Goal: Task Accomplishment & Management: Use online tool/utility

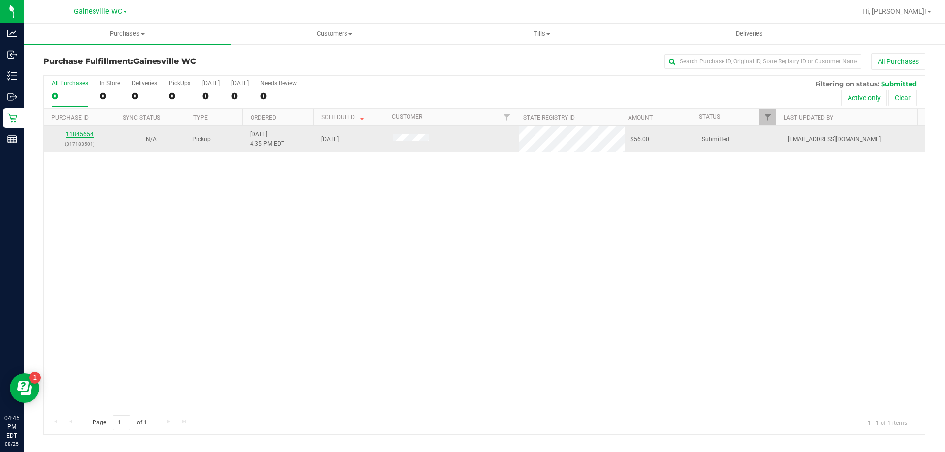
click at [67, 135] on link "11845654" at bounding box center [80, 134] width 28 height 7
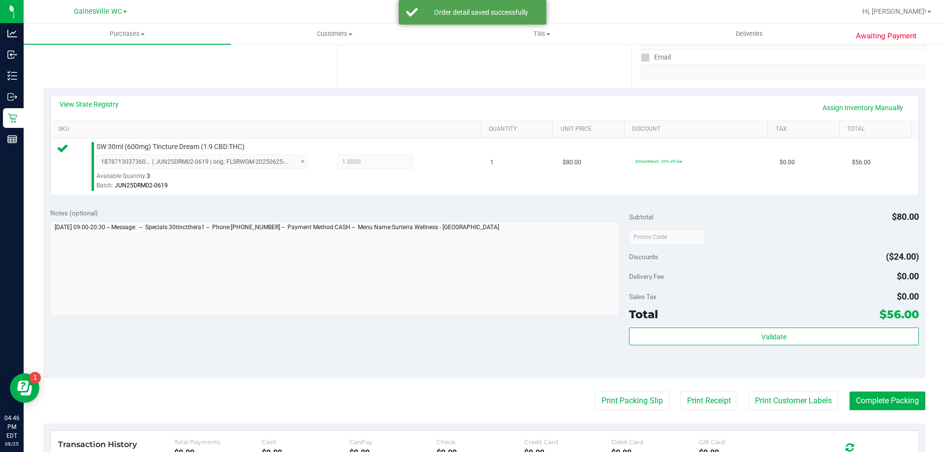
scroll to position [295, 0]
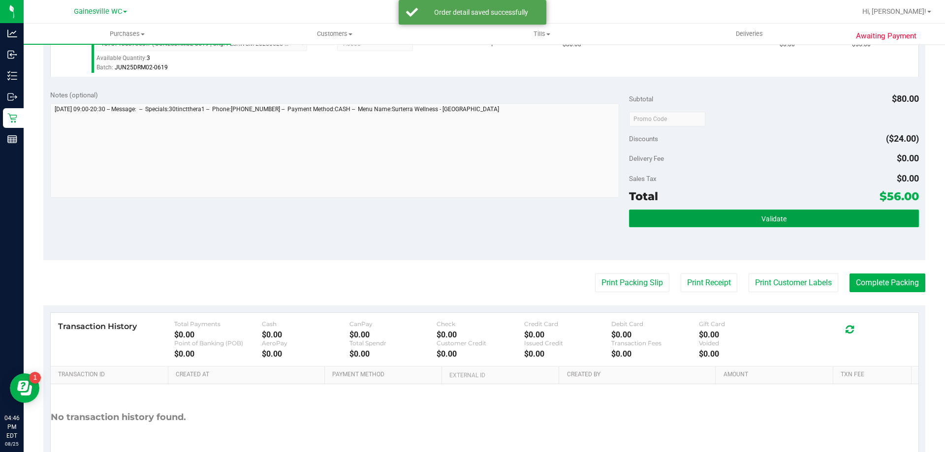
click at [810, 224] on button "Validate" at bounding box center [773, 219] width 289 height 18
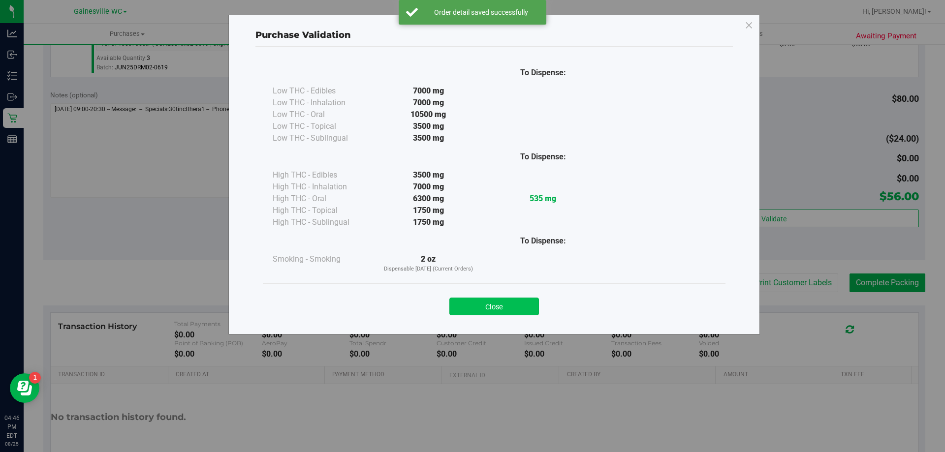
click at [518, 302] on button "Close" at bounding box center [494, 307] width 90 height 18
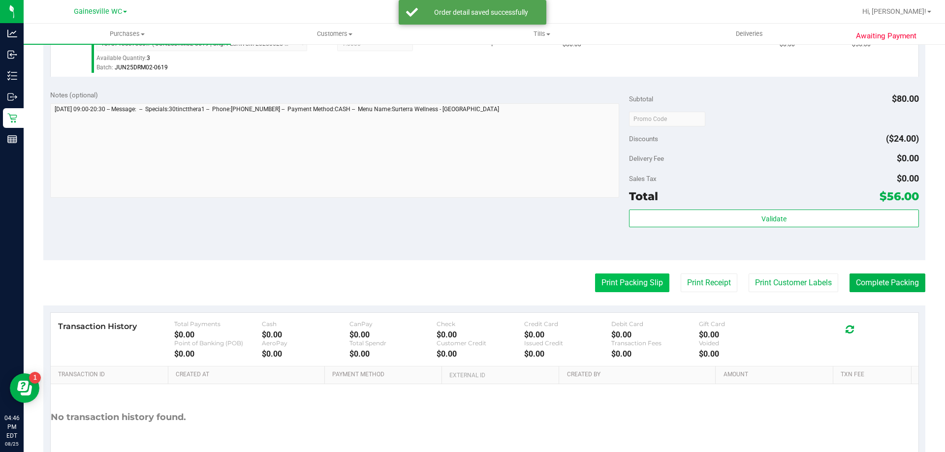
click at [609, 283] on button "Print Packing Slip" at bounding box center [632, 283] width 74 height 19
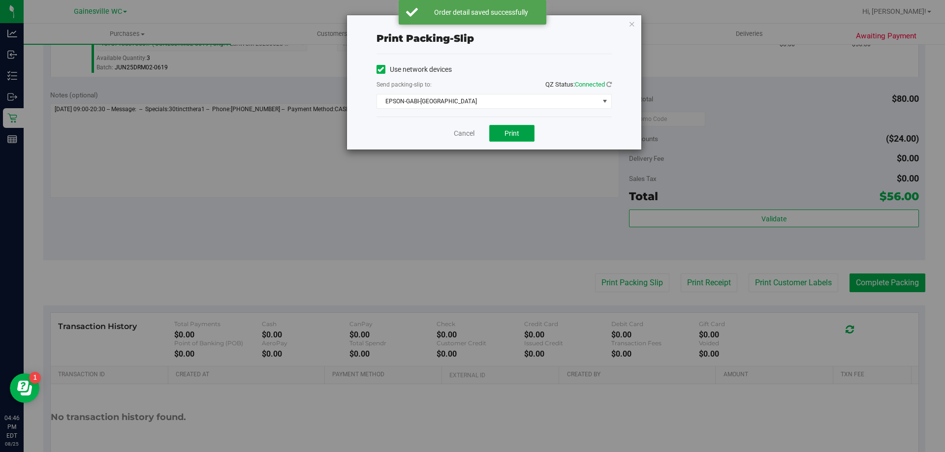
click at [523, 130] on button "Print" at bounding box center [511, 133] width 45 height 17
click at [472, 128] on link "Cancel" at bounding box center [464, 133] width 21 height 10
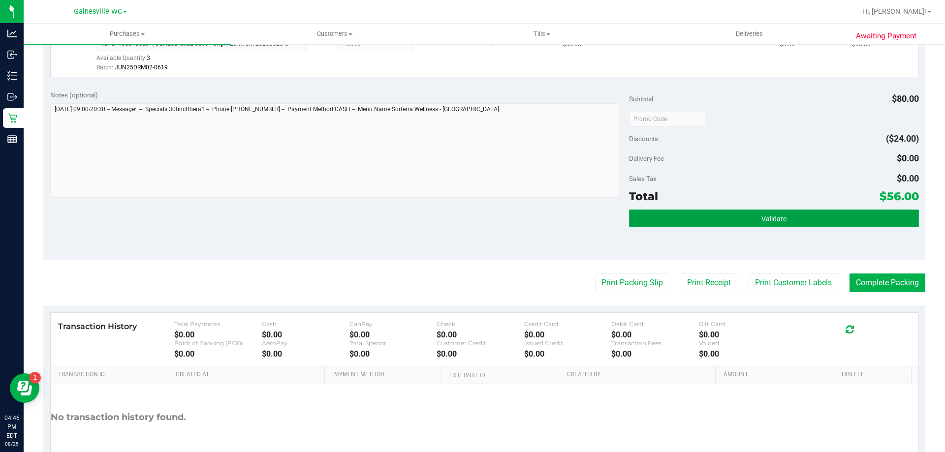
click at [817, 220] on button "Validate" at bounding box center [773, 219] width 289 height 18
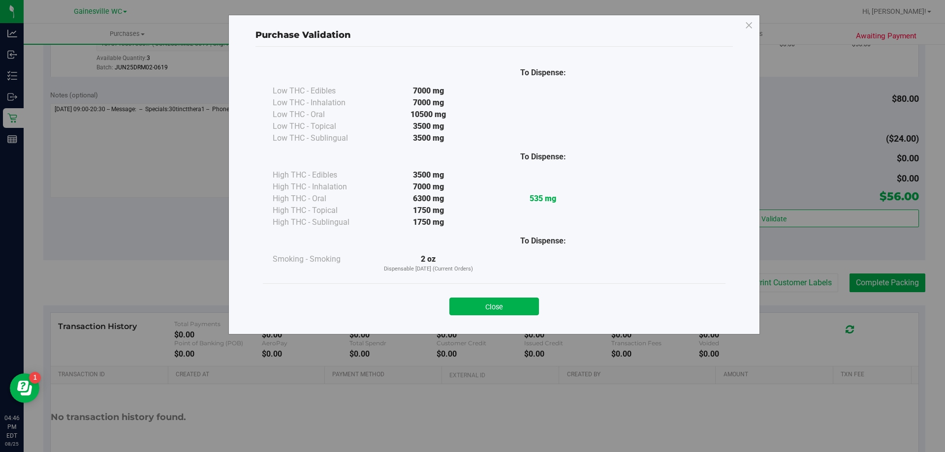
click at [508, 311] on button "Close" at bounding box center [494, 307] width 90 height 18
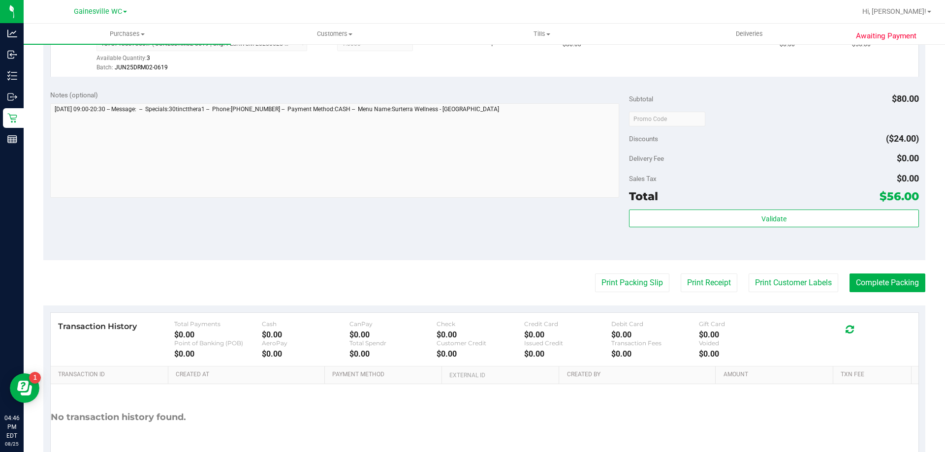
click at [865, 294] on purchase-details "Back Edit Purchase Cancel Purchase View Profile # 11845654 BioTrack ID: - Submi…" at bounding box center [484, 124] width 882 height 732
drag, startPoint x: 870, startPoint y: 279, endPoint x: 870, endPoint y: 263, distance: 15.7
click at [870, 278] on button "Complete Packing" at bounding box center [887, 283] width 76 height 19
